Goal: Task Accomplishment & Management: Check status

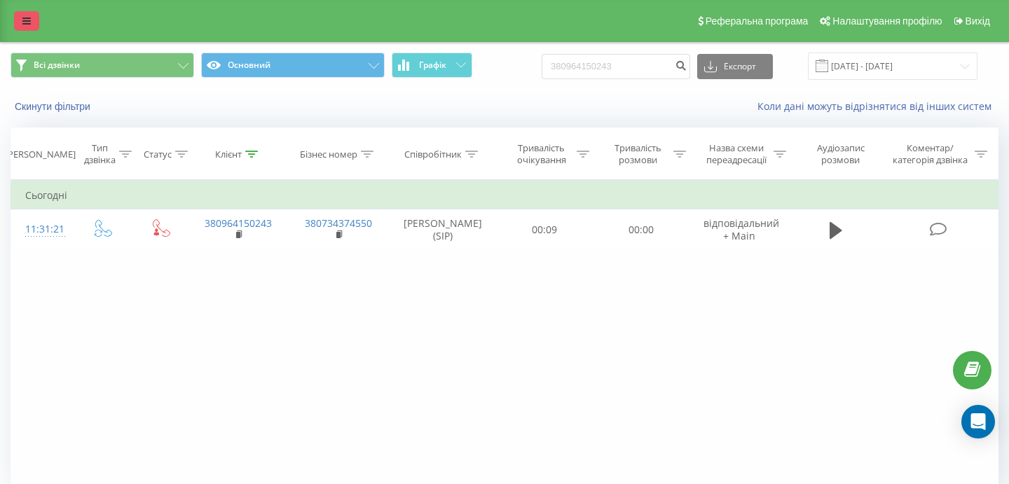
click at [29, 24] on icon at bounding box center [26, 21] width 8 height 10
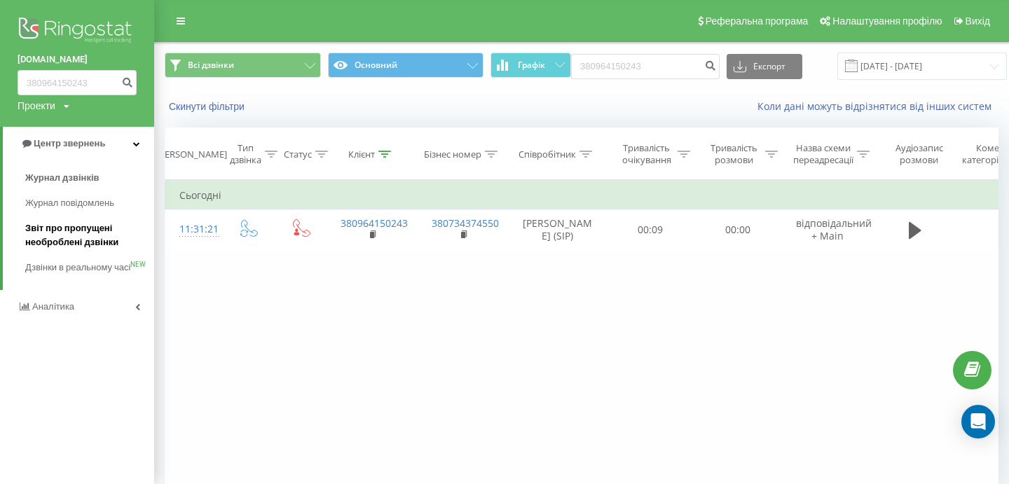
click at [64, 234] on span "Звіт про пропущені необроблені дзвінки" at bounding box center [86, 235] width 122 height 28
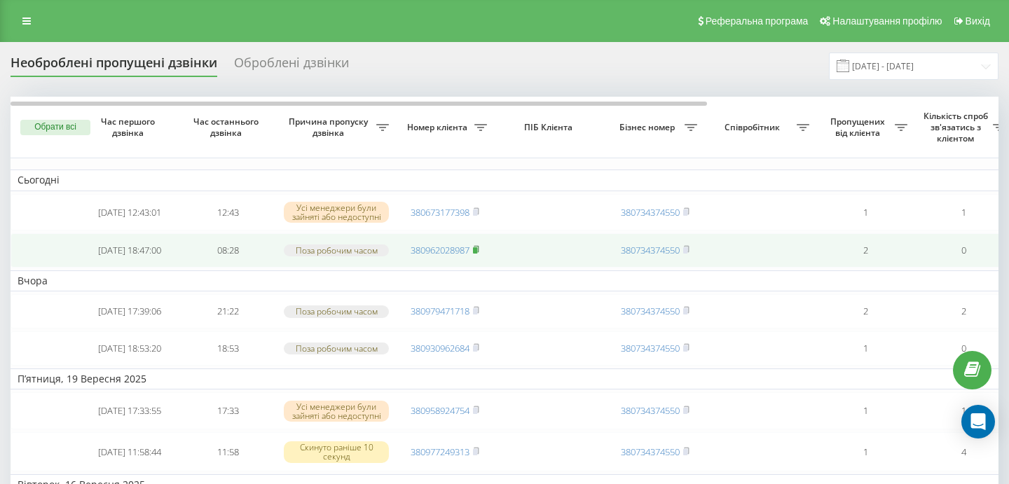
click at [478, 254] on icon at bounding box center [476, 249] width 6 height 8
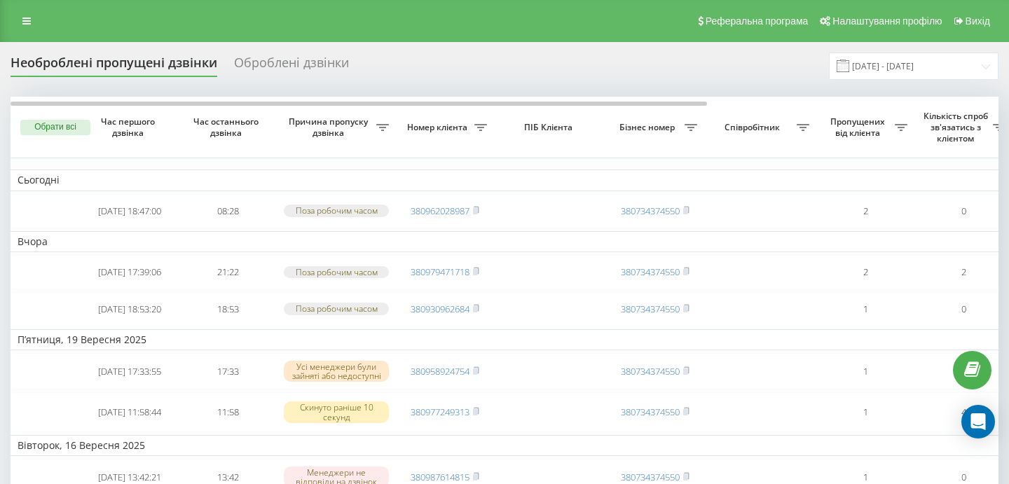
click at [477, 212] on rect at bounding box center [475, 211] width 4 height 6
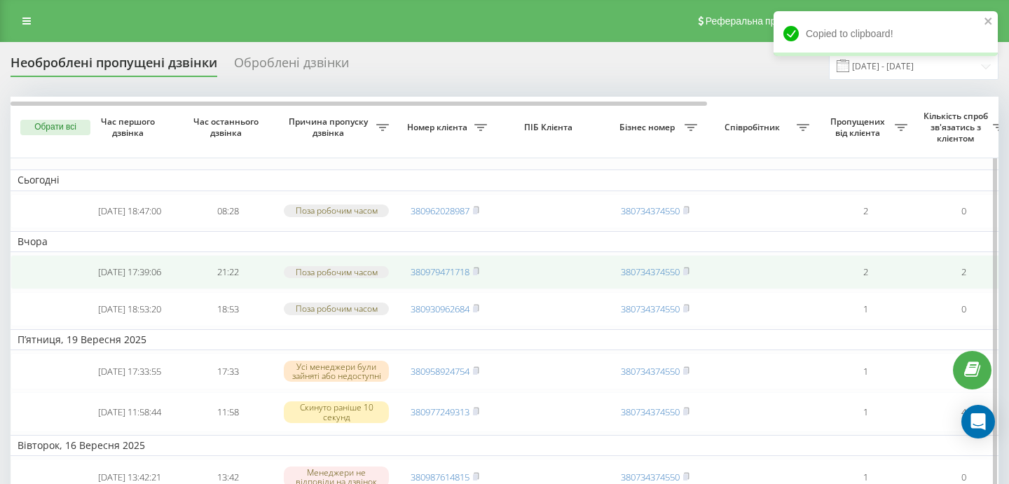
click at [481, 279] on td "380979471718" at bounding box center [445, 272] width 98 height 34
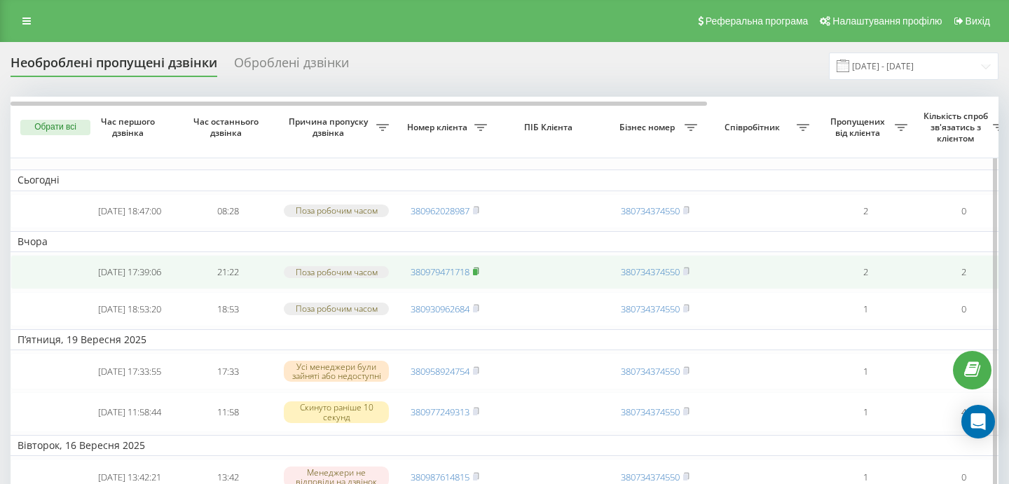
click at [477, 275] on rect at bounding box center [475, 272] width 4 height 6
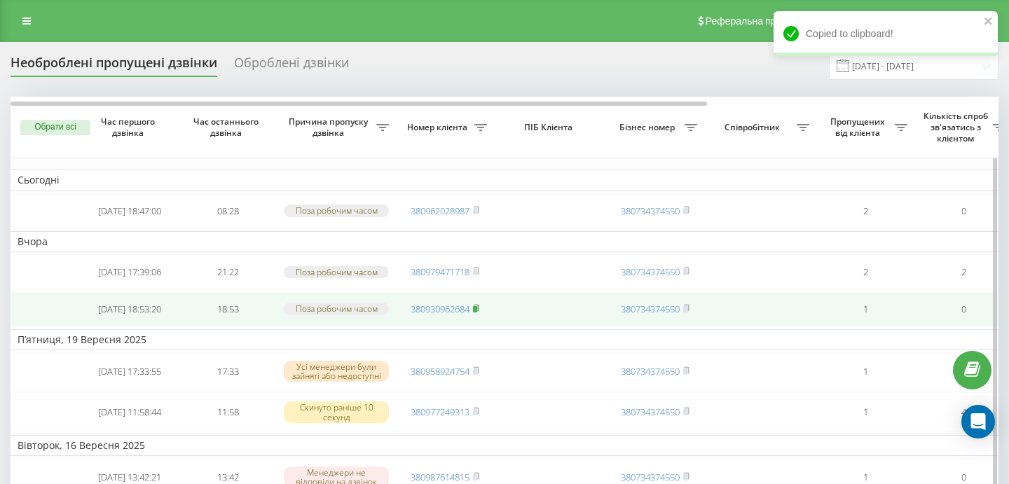
click at [476, 312] on rect at bounding box center [475, 309] width 4 height 6
